Goal: Task Accomplishment & Management: Manage account settings

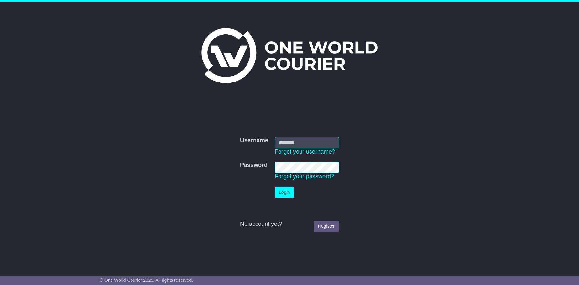
type input "**********"
click at [284, 191] on button "Login" at bounding box center [284, 191] width 19 height 11
